Goal: Transaction & Acquisition: Purchase product/service

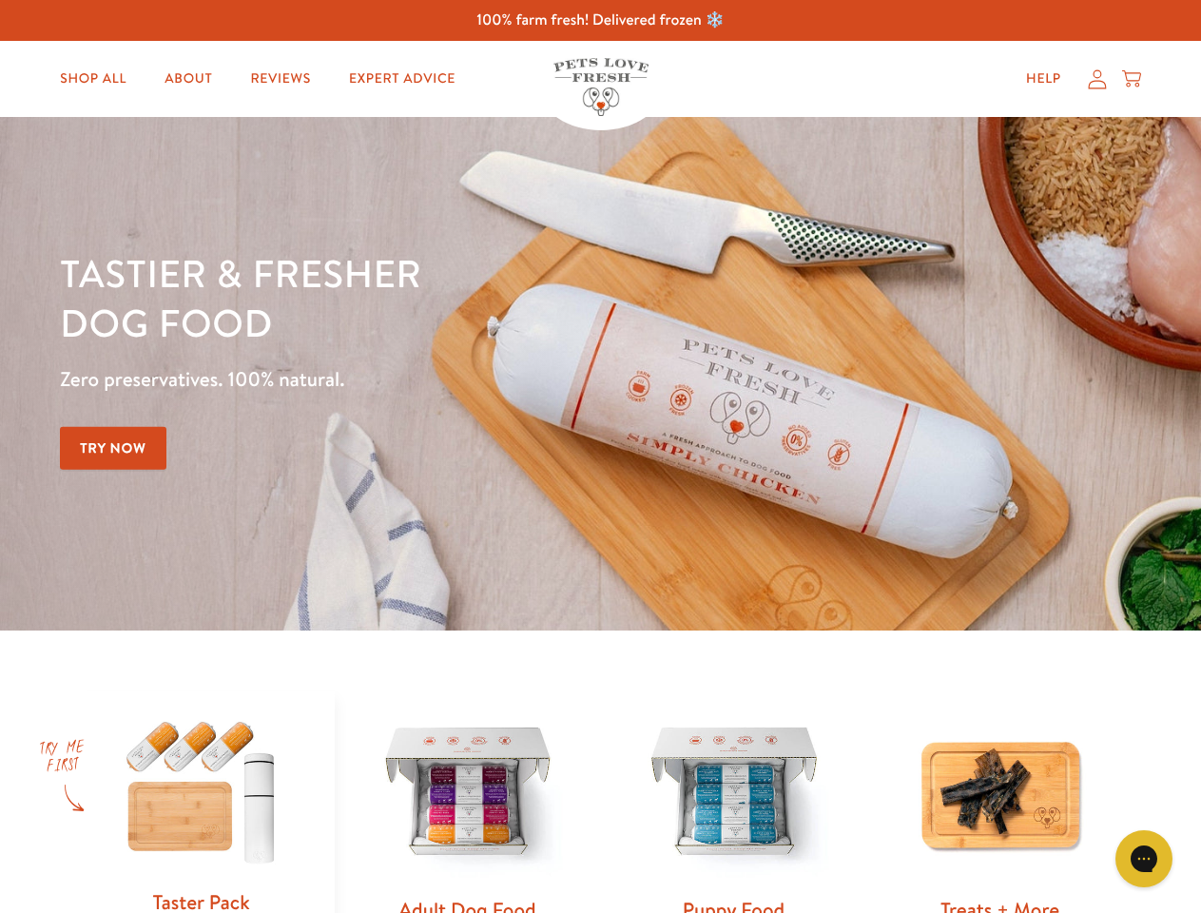
click at [600, 457] on div "Tastier & fresher dog food Zero preservatives. 100% natural. Try Now" at bounding box center [420, 373] width 721 height 251
click at [1144, 859] on icon "Gorgias live chat" at bounding box center [1144, 858] width 18 height 18
